Goal: Book appointment/travel/reservation

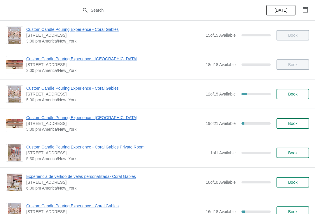
scroll to position [216, 0]
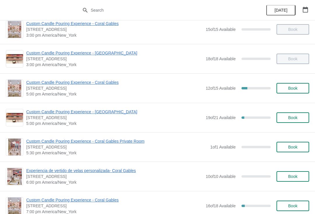
click at [297, 122] on button "Book" at bounding box center [292, 117] width 33 height 10
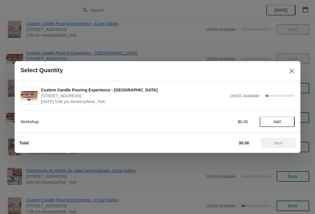
click at [283, 123] on span "Add" at bounding box center [277, 121] width 24 height 5
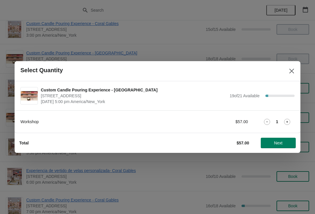
click at [288, 119] on icon at bounding box center [287, 122] width 6 height 6
click at [283, 145] on span "Next" at bounding box center [278, 143] width 26 height 5
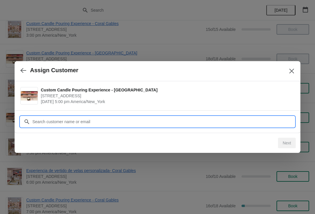
click at [249, 125] on input "Customer" at bounding box center [163, 122] width 262 height 10
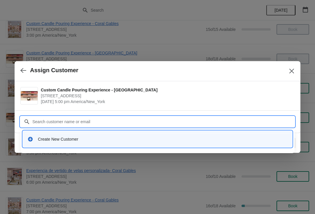
click at [115, 146] on div "Create New Customer" at bounding box center [157, 139] width 269 height 17
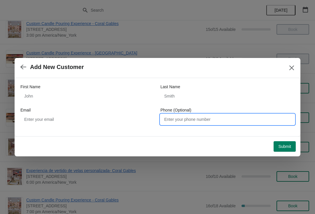
click at [255, 123] on input "Phone (Optional)" at bounding box center [227, 119] width 134 height 10
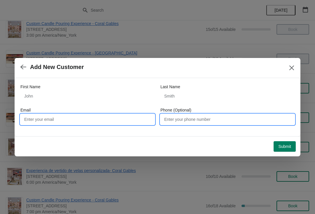
click at [41, 121] on input "Email" at bounding box center [87, 119] width 134 height 10
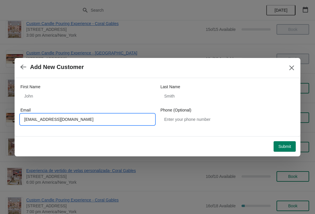
type input "[EMAIL_ADDRESS][DOMAIN_NAME]"
click at [287, 146] on span "Submit" at bounding box center [284, 146] width 13 height 5
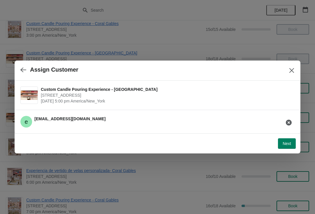
click at [290, 143] on span "Next" at bounding box center [286, 143] width 8 height 5
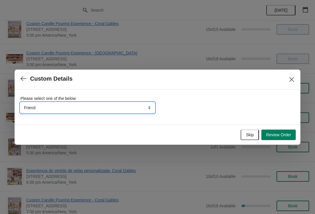
click at [125, 109] on select "Friend Instagram Google Walk-by Attended an event Tiktok Yelp" at bounding box center [87, 108] width 134 height 10
select select "Tiktok"
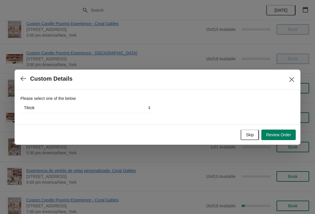
click at [287, 135] on span "Review Order" at bounding box center [278, 135] width 25 height 5
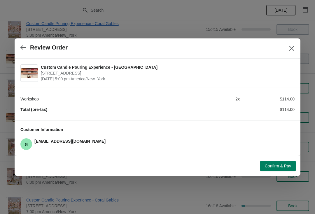
click at [282, 167] on span "Confirm & Pay" at bounding box center [278, 166] width 26 height 5
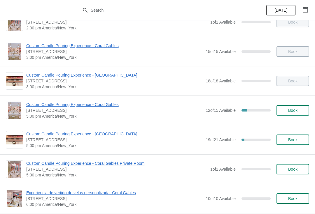
scroll to position [194, 0]
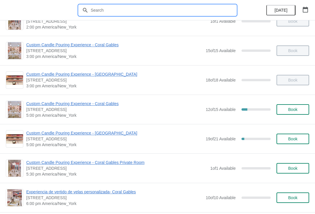
click at [212, 7] on input "text" at bounding box center [163, 10] width 146 height 10
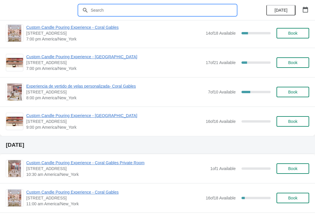
scroll to position [389, 0]
click at [96, 54] on span "Custom Candle Pouring Experience - Fort Lauderdale" at bounding box center [114, 57] width 176 height 6
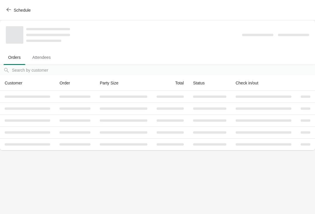
scroll to position [0, 0]
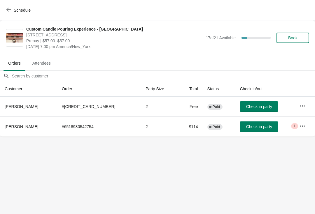
click at [300, 107] on icon "button" at bounding box center [302, 106] width 6 height 6
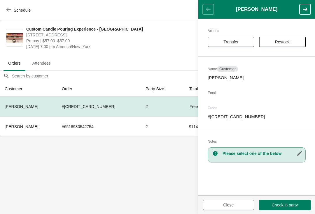
click at [240, 41] on span "Transfer" at bounding box center [231, 42] width 36 height 5
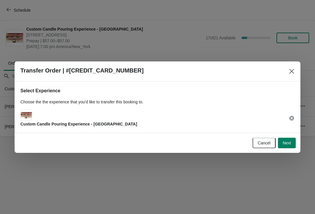
click at [291, 141] on button "Next" at bounding box center [287, 143] width 18 height 10
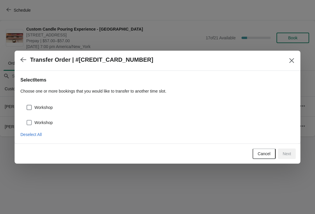
click at [31, 120] on span at bounding box center [29, 122] width 5 height 5
click at [27, 120] on input "Workshop" at bounding box center [27, 120] width 0 height 0
checkbox input "true"
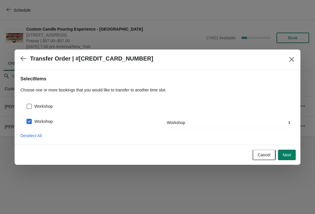
click at [28, 105] on span at bounding box center [29, 106] width 5 height 5
click at [27, 104] on input "Workshop" at bounding box center [27, 104] width 0 height 0
checkbox input "true"
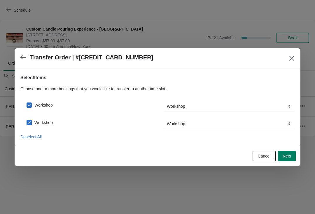
click at [288, 156] on span "Next" at bounding box center [286, 156] width 8 height 5
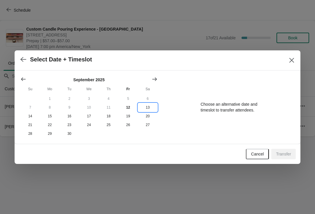
click at [151, 104] on button "13" at bounding box center [148, 107] width 20 height 9
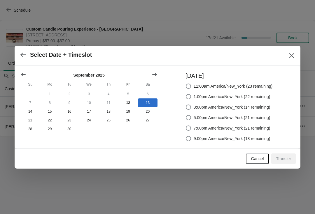
click at [260, 159] on span "Cancel" at bounding box center [257, 158] width 13 height 5
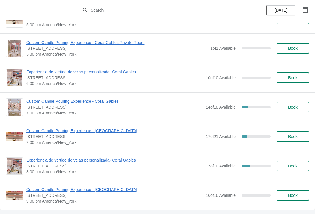
scroll to position [315, 0]
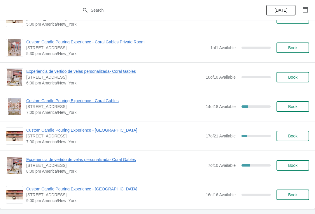
click at [80, 132] on span "Custom Candle Pouring Experience - [GEOGRAPHIC_DATA]" at bounding box center [114, 130] width 176 height 6
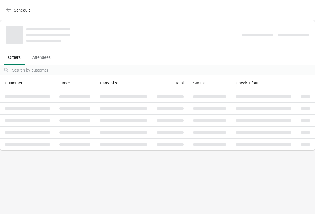
scroll to position [0, 0]
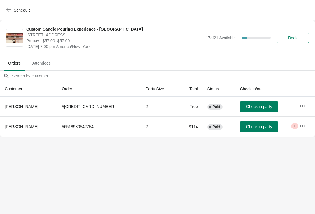
click at [259, 107] on span "Check in party" at bounding box center [259, 106] width 26 height 5
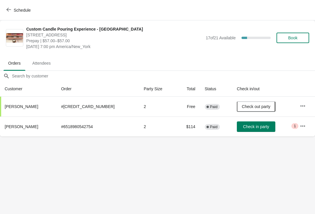
click at [268, 103] on td "Check out party" at bounding box center [263, 107] width 63 height 20
click at [264, 106] on button "Check out party" at bounding box center [256, 106] width 38 height 10
